Goal: Check status: Check status

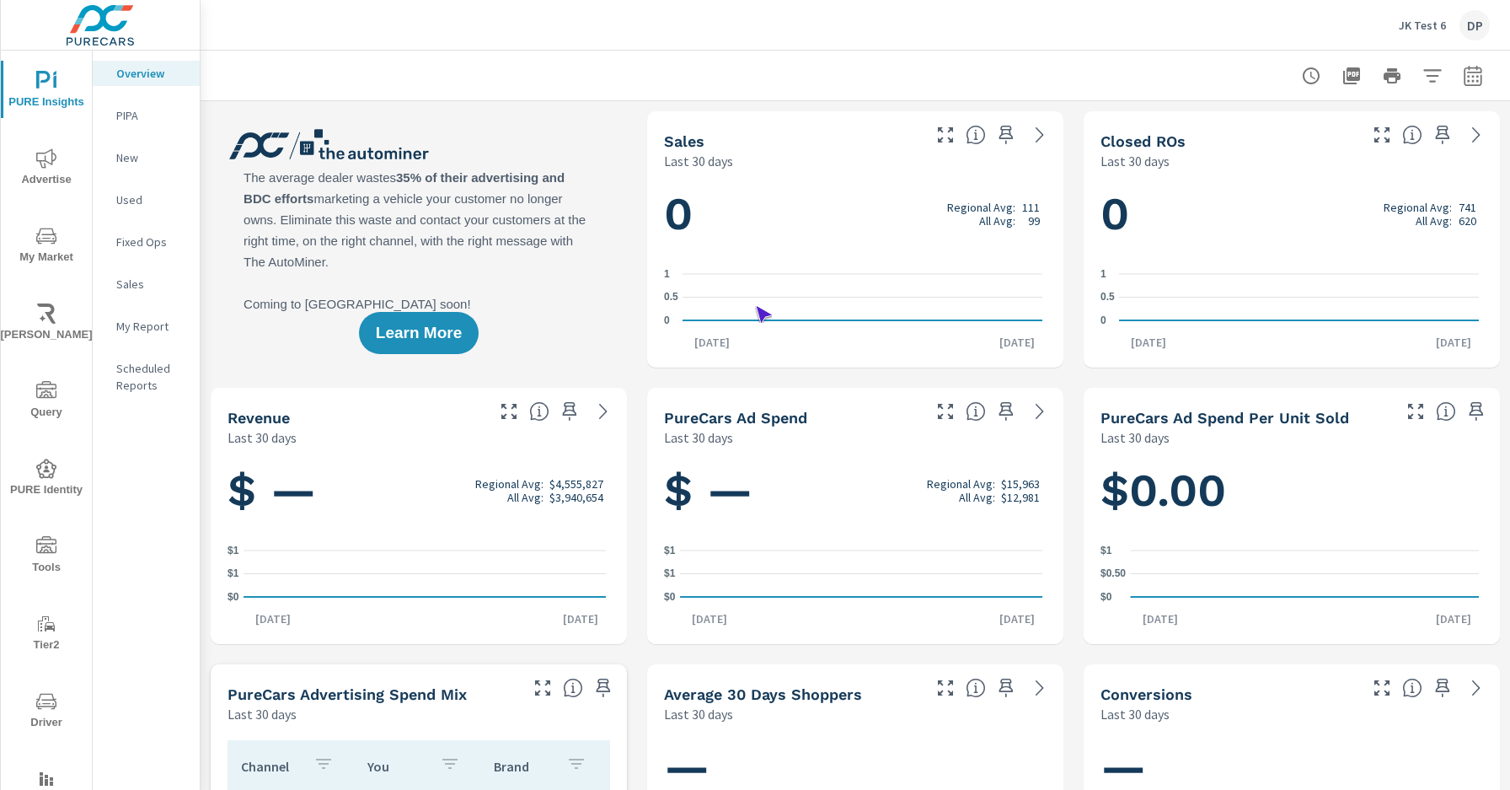
click at [43, 711] on span "Driver" at bounding box center [46, 711] width 81 height 41
